Goal: Task Accomplishment & Management: Manage account settings

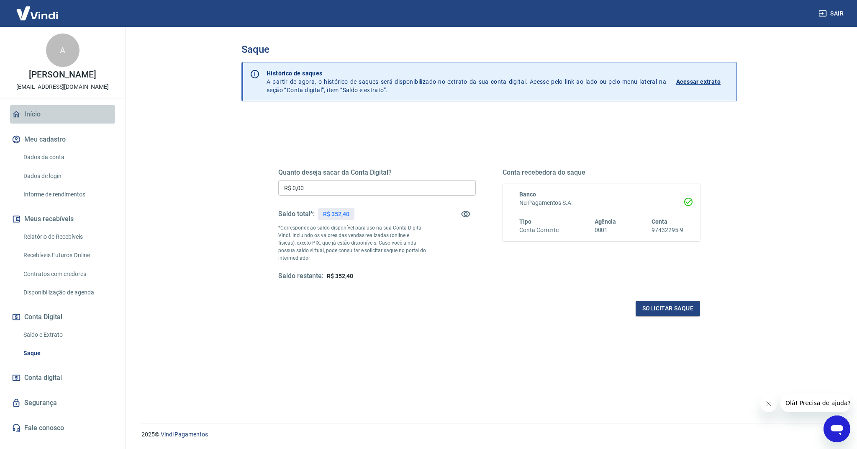
click at [31, 117] on link "Início" at bounding box center [62, 114] width 105 height 18
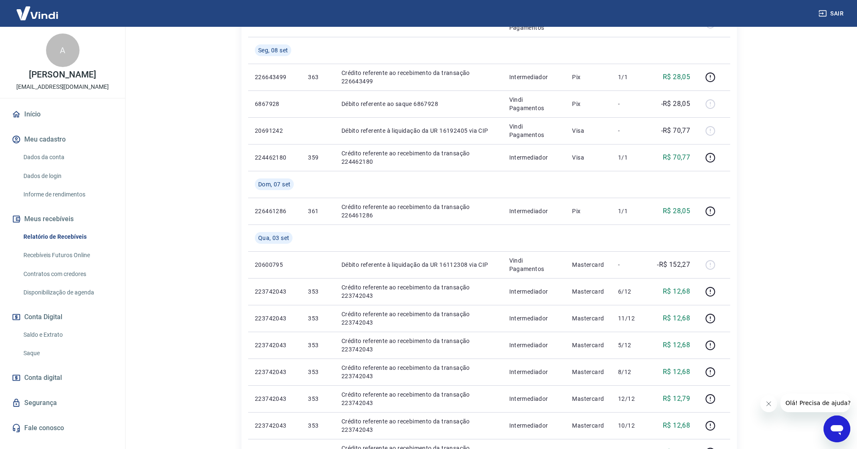
scroll to position [232, 0]
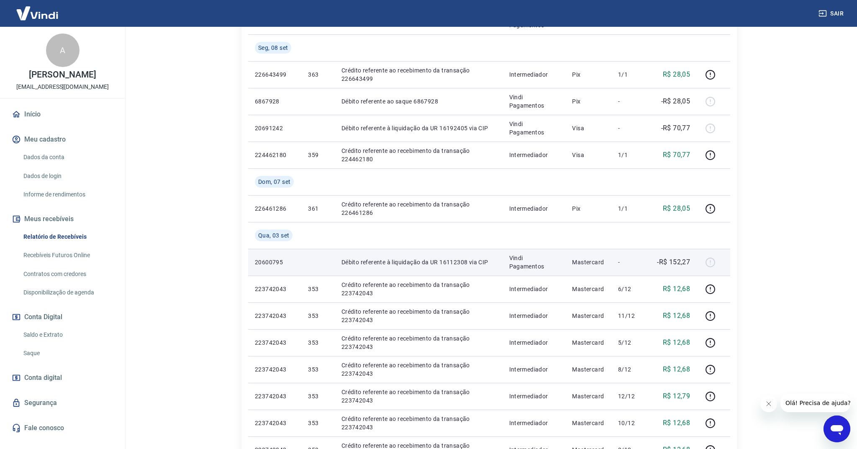
click at [456, 263] on p "Débito referente à liquidação da UR 16112308 via CIP" at bounding box center [419, 262] width 154 height 8
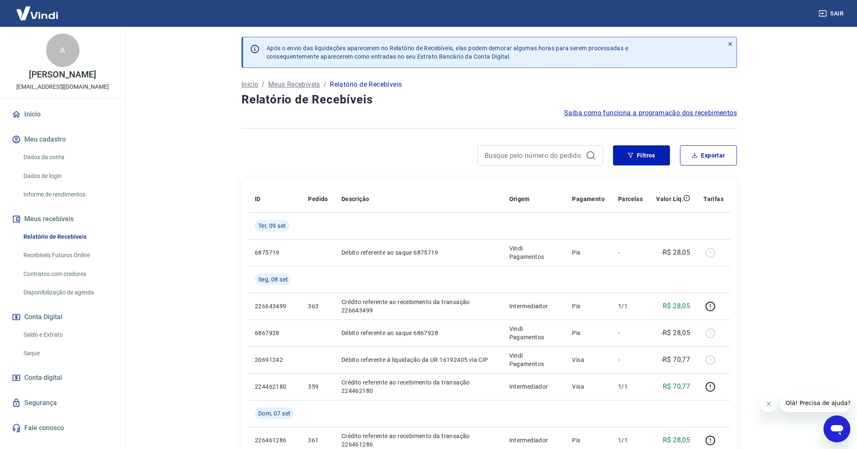
scroll to position [0, 0]
click at [64, 252] on link "Recebíveis Futuros Online" at bounding box center [67, 255] width 95 height 17
